Goal: Book appointment/travel/reservation

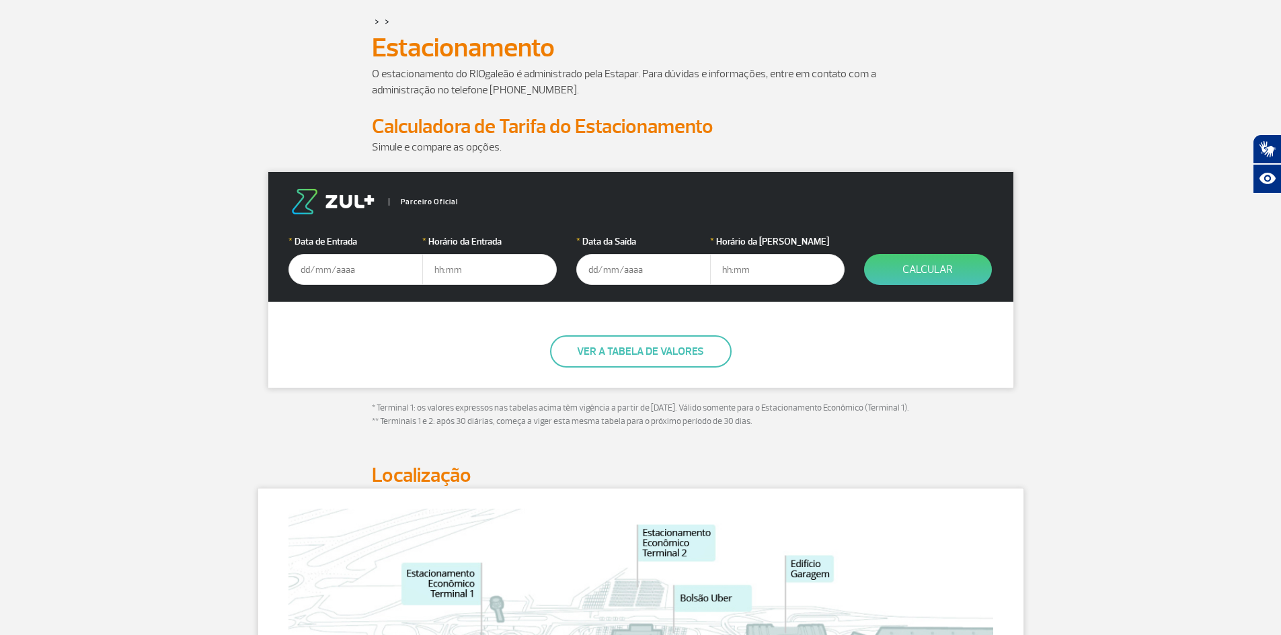
scroll to position [67, 0]
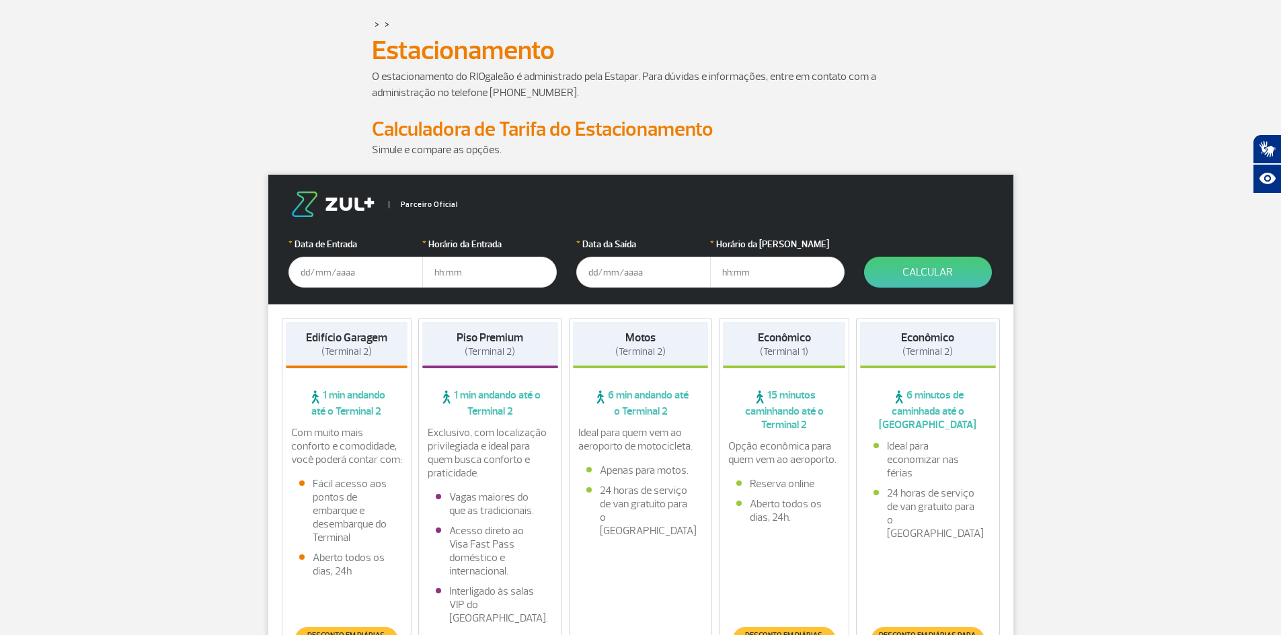
click at [321, 280] on input "text" at bounding box center [355, 272] width 134 height 31
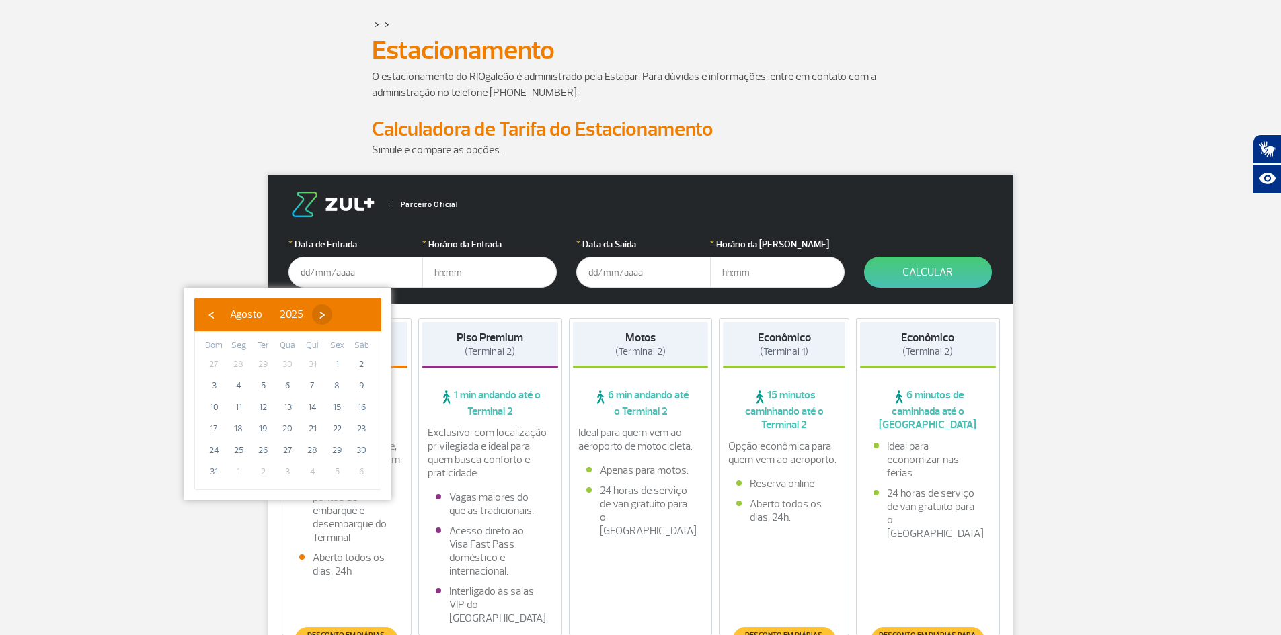
click at [332, 318] on span "›" at bounding box center [322, 315] width 20 height 20
click at [316, 384] on span "11" at bounding box center [313, 386] width 22 height 22
type input "[DATE]"
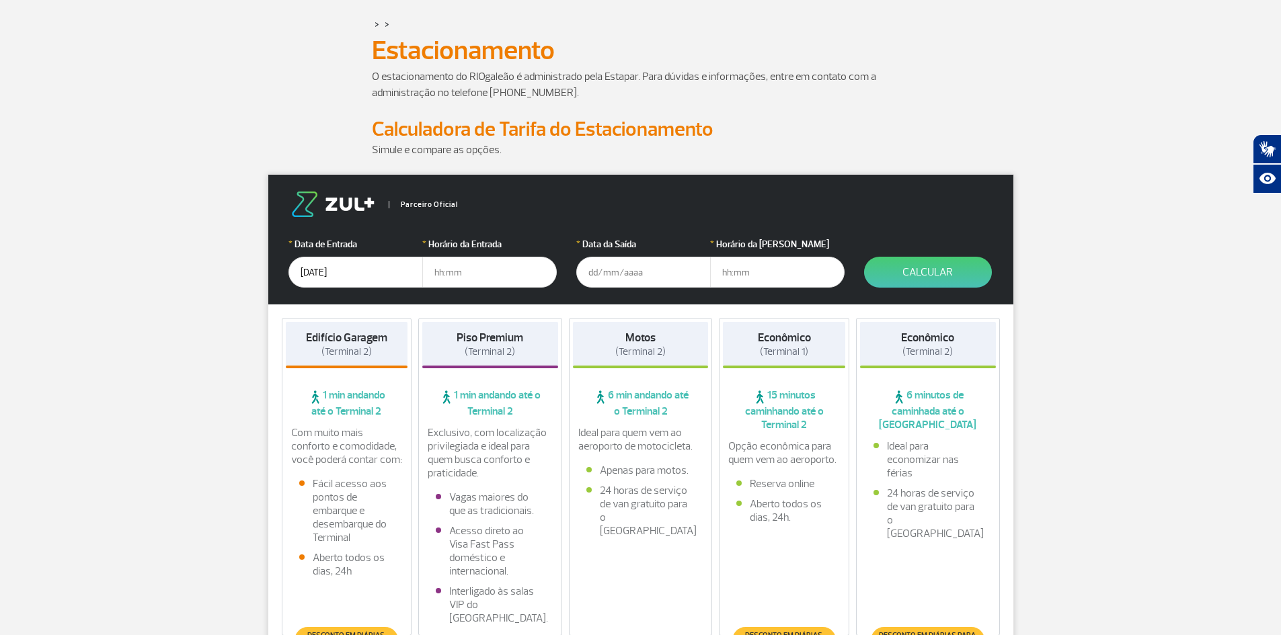
click at [432, 279] on input "text" at bounding box center [489, 272] width 134 height 31
click at [472, 270] on input "text" at bounding box center [489, 272] width 134 height 31
type input "11:00"
click at [603, 269] on input "text" at bounding box center [643, 272] width 134 height 31
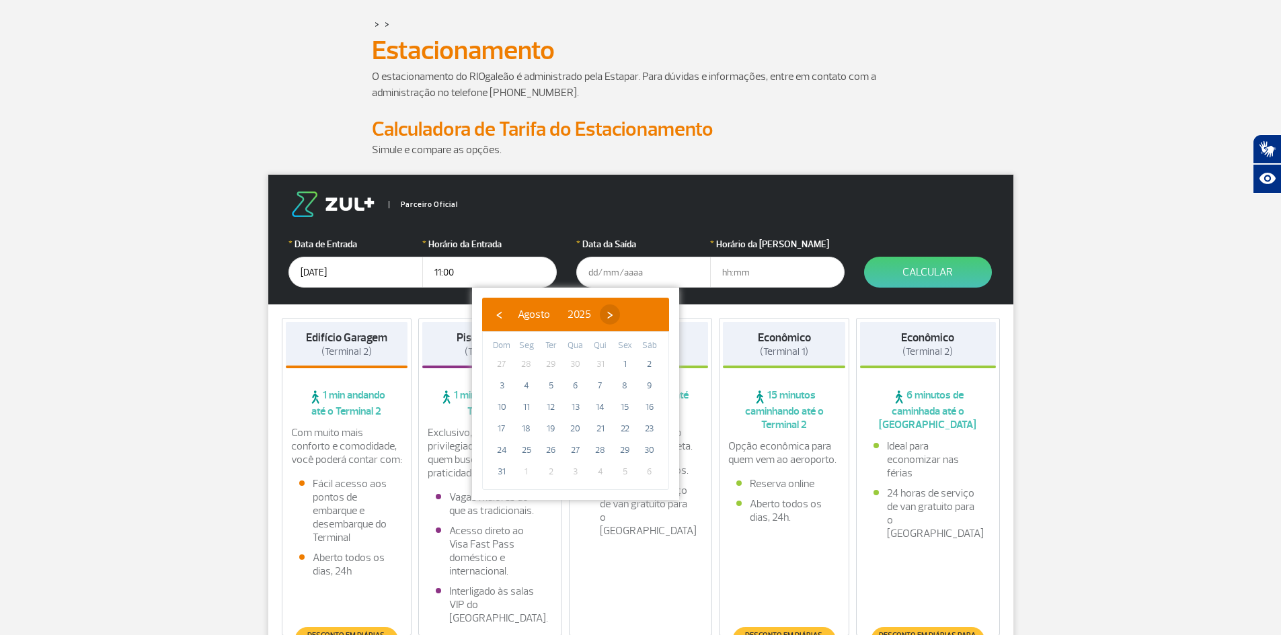
click at [620, 310] on span "›" at bounding box center [610, 315] width 20 height 20
click at [524, 403] on span "15" at bounding box center [527, 408] width 22 height 22
type input "[DATE]"
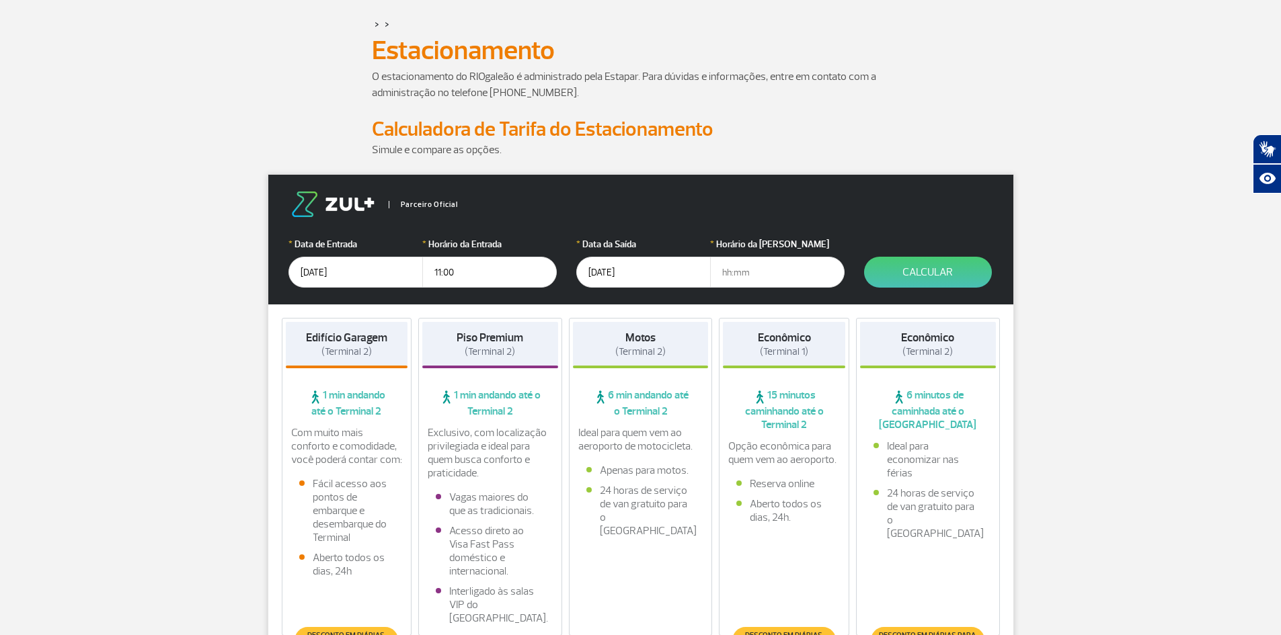
click at [717, 268] on input "text" at bounding box center [777, 272] width 134 height 31
type input "12:00"
click at [892, 282] on button "Calcular" at bounding box center [928, 272] width 128 height 31
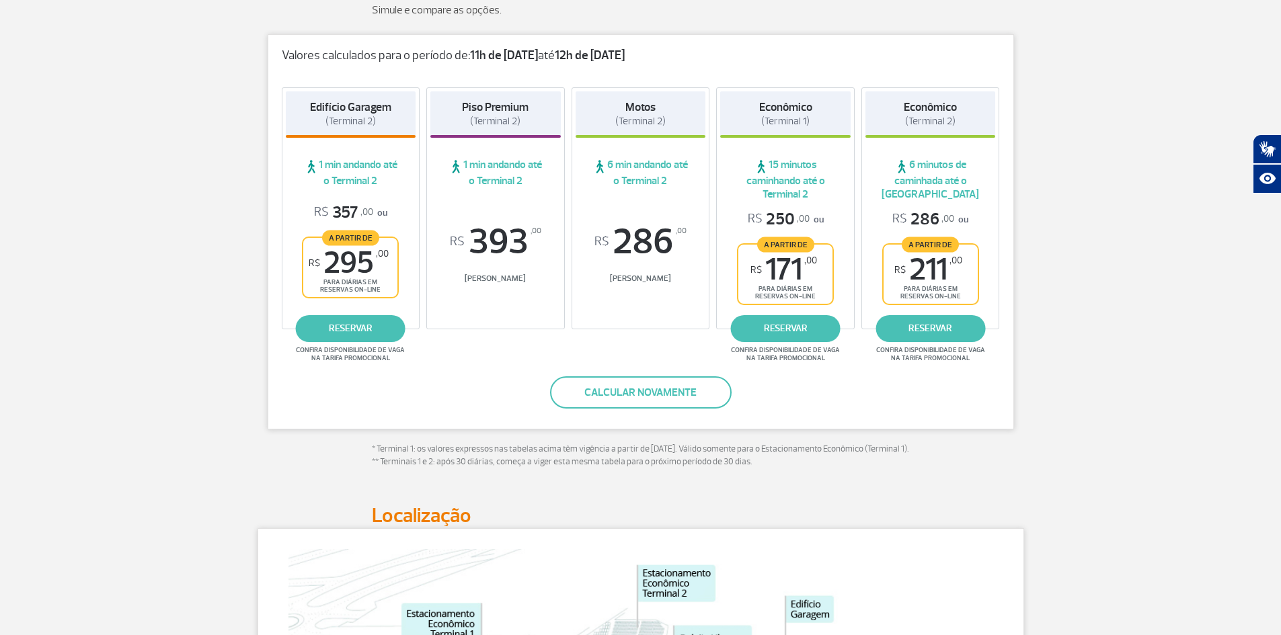
scroll to position [202, 0]
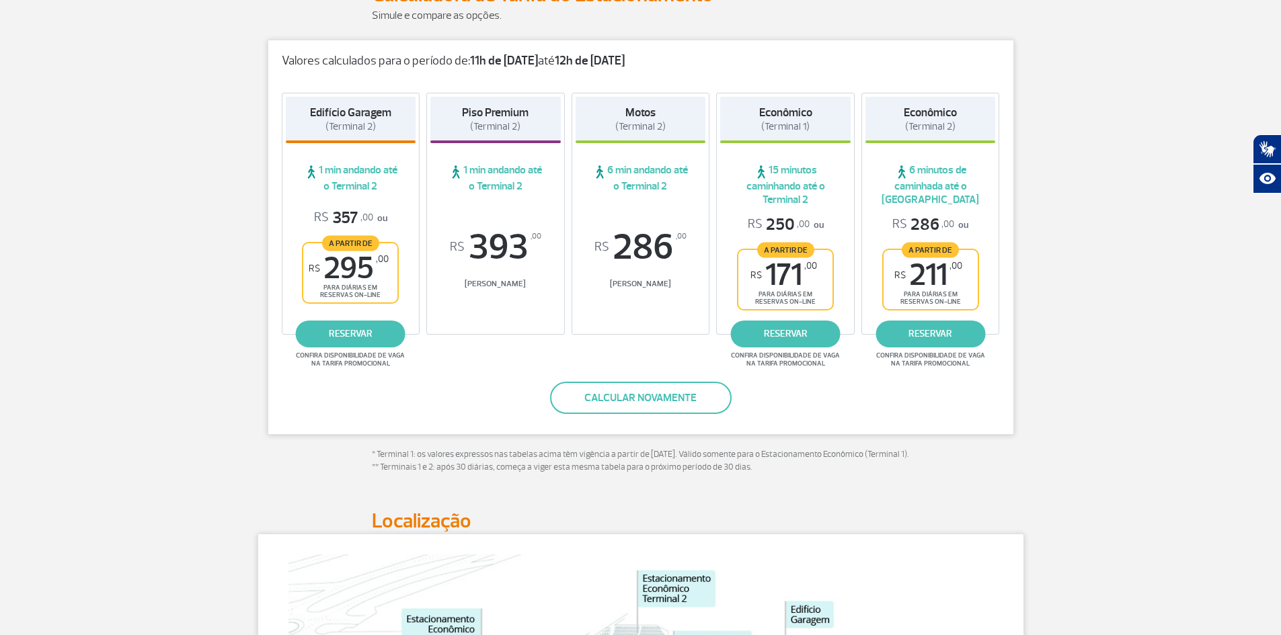
click at [485, 204] on div "Piso Premium (Terminal 2) 1 min andando até o Terminal 2 R$ 393 ,00 Tarifa Balc…" at bounding box center [495, 214] width 138 height 242
click at [481, 243] on span "R$ 393 ,00" at bounding box center [495, 247] width 130 height 36
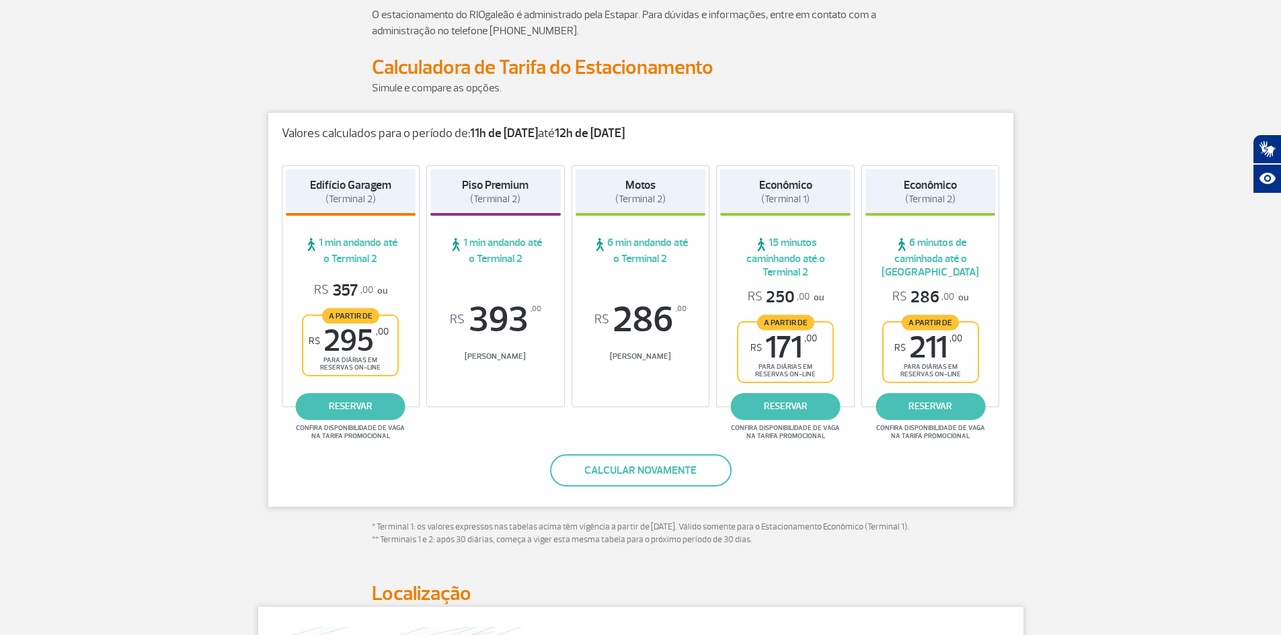
scroll to position [134, 0]
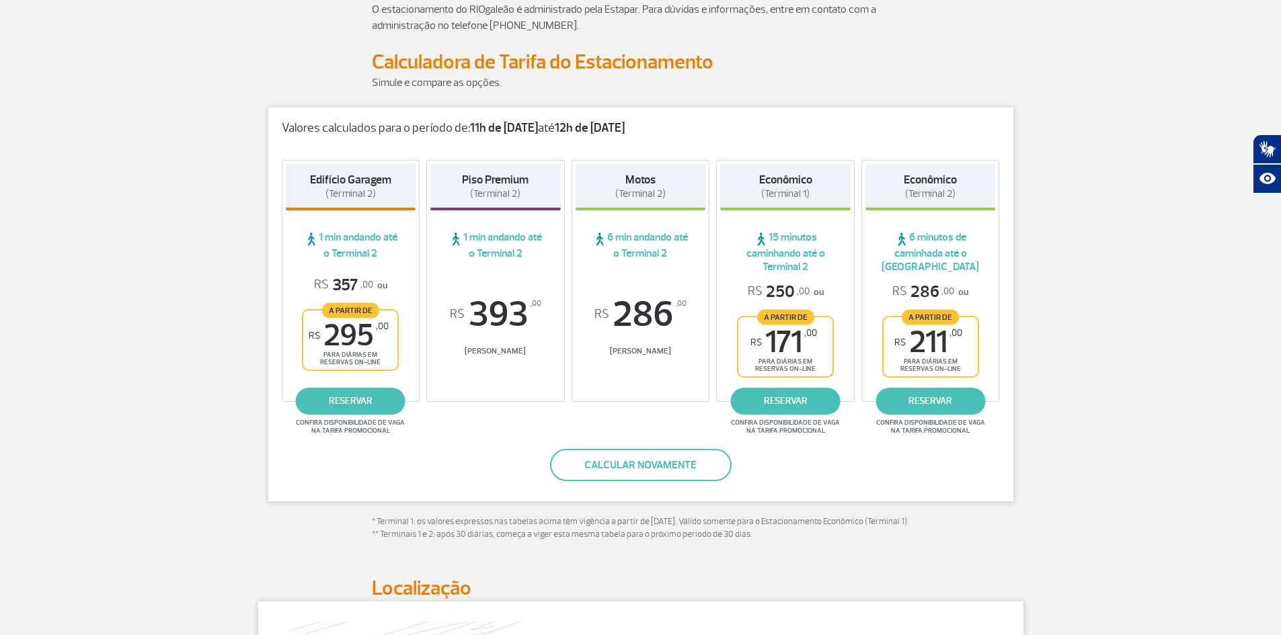
click at [508, 333] on span "R$ 393 ,00" at bounding box center [495, 314] width 130 height 36
click at [504, 327] on span "R$ 393 ,00" at bounding box center [495, 314] width 130 height 36
click at [496, 411] on div "Edifício Garagem (Terminal 2) 1 min andando até o Terminal 2 R$ 357 ,00 ou A pa…" at bounding box center [640, 285] width 745 height 276
click at [512, 290] on div "Piso Premium (Terminal 2) 1 min andando até o Terminal 2 R$ 393 ,00 Tarifa Balc…" at bounding box center [495, 281] width 138 height 242
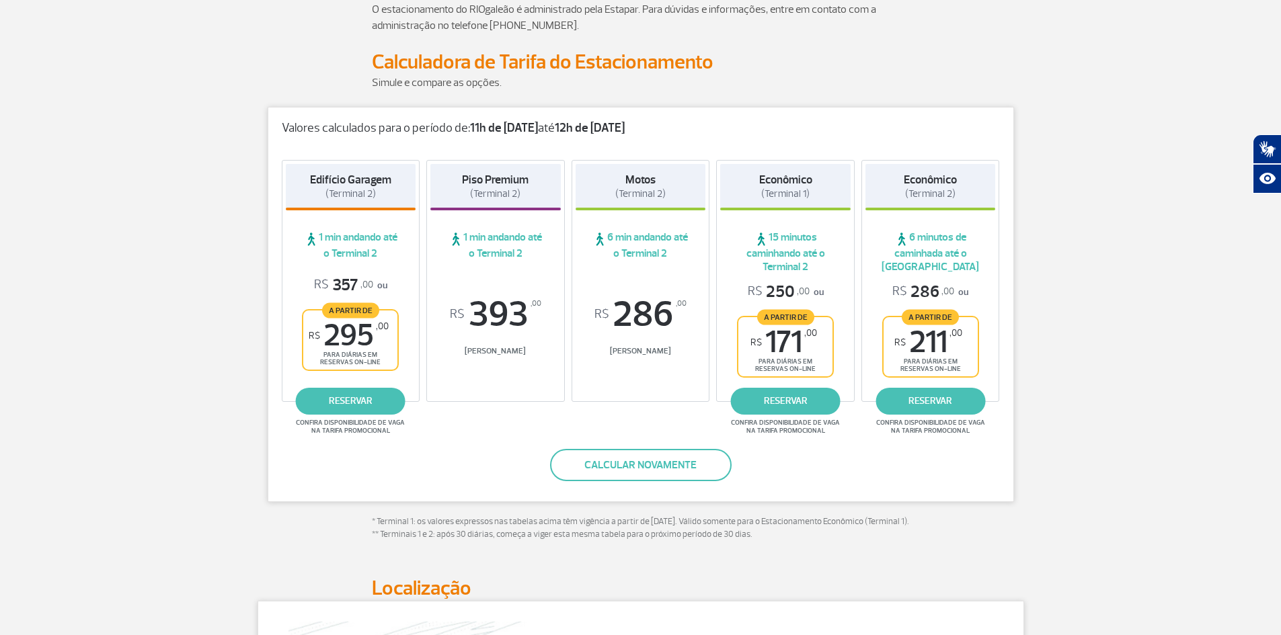
click at [512, 290] on div "Piso Premium (Terminal 2) 1 min andando até o Terminal 2 R$ 393 ,00 Tarifa Balc…" at bounding box center [495, 281] width 138 height 242
click at [610, 335] on div "R$ 286 ,00 [PERSON_NAME]" at bounding box center [640, 326] width 130 height 60
click at [527, 327] on span "R$ 393 ,00" at bounding box center [495, 314] width 130 height 36
click at [536, 322] on span "R$ 393 ,00" at bounding box center [495, 314] width 130 height 36
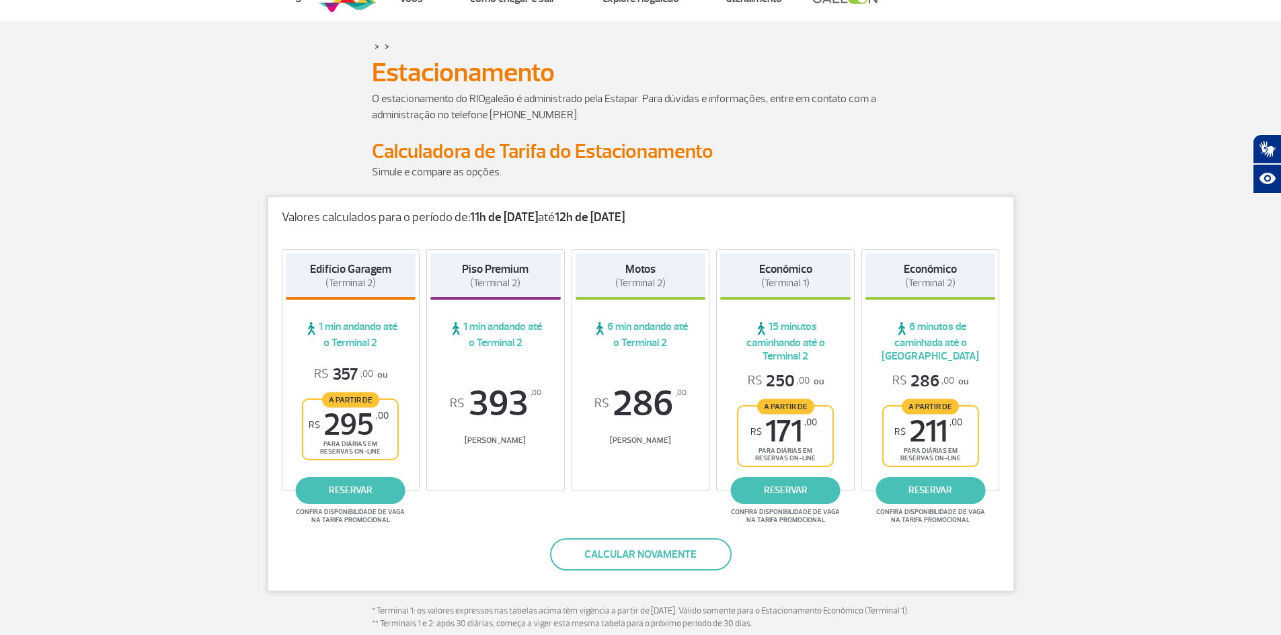
scroll to position [67, 0]
